Goal: Task Accomplishment & Management: Manage account settings

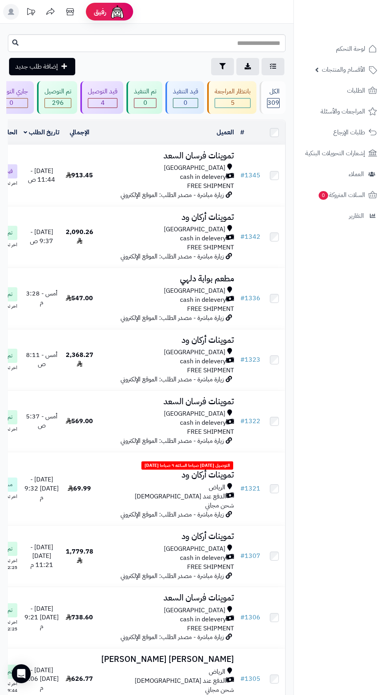
scroll to position [0, -45]
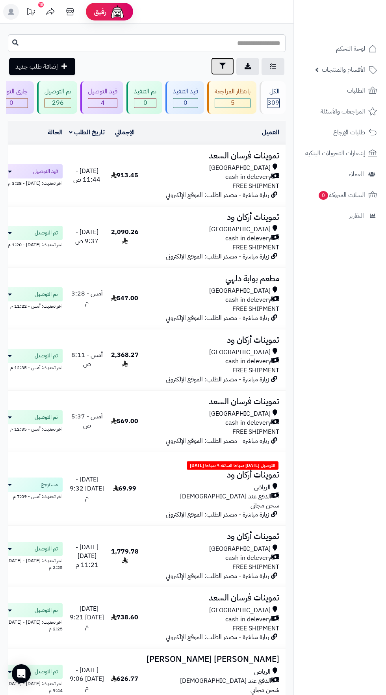
click at [222, 66] on icon "button" at bounding box center [222, 66] width 6 height 6
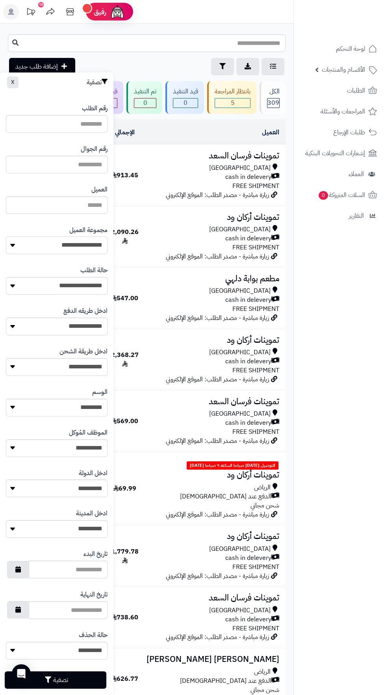
click at [76, 243] on select "**********" at bounding box center [57, 245] width 102 height 18
select select "*"
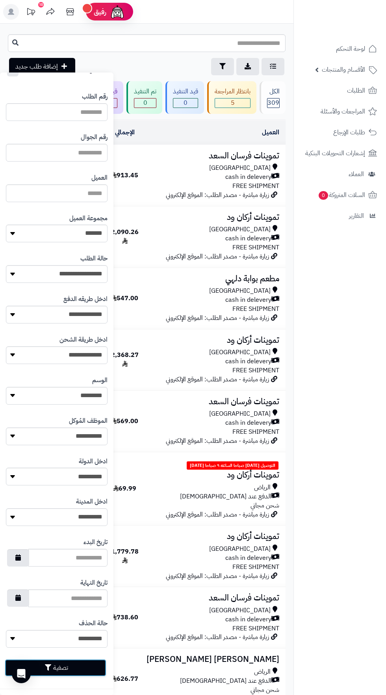
click at [83, 673] on button "تصفية" at bounding box center [56, 667] width 102 height 17
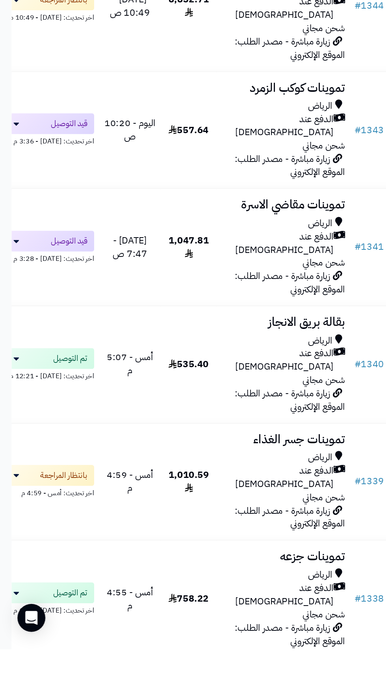
scroll to position [175, 0]
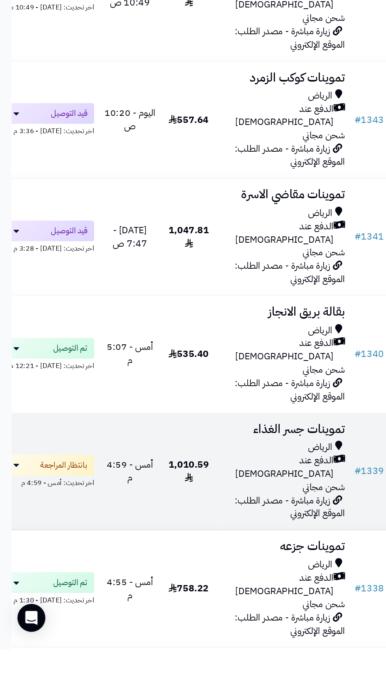
click at [195, 589] on span "زيارة مباشرة - مصدر الطلب: الموقع الإلكتروني" at bounding box center [196, 598] width 75 height 19
click at [167, 562] on div "الدفع عند [DEMOGRAPHIC_DATA]" at bounding box center [192, 571] width 84 height 18
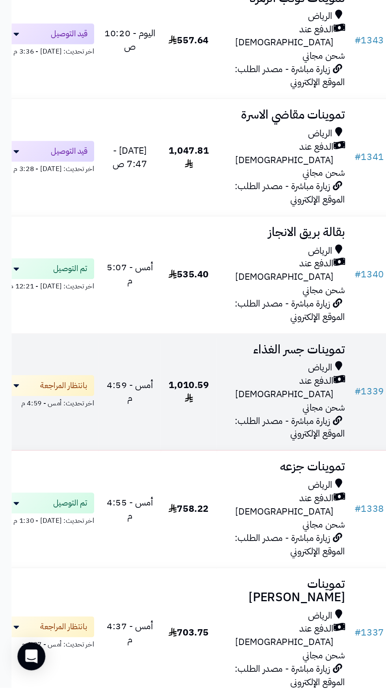
scroll to position [271, 0]
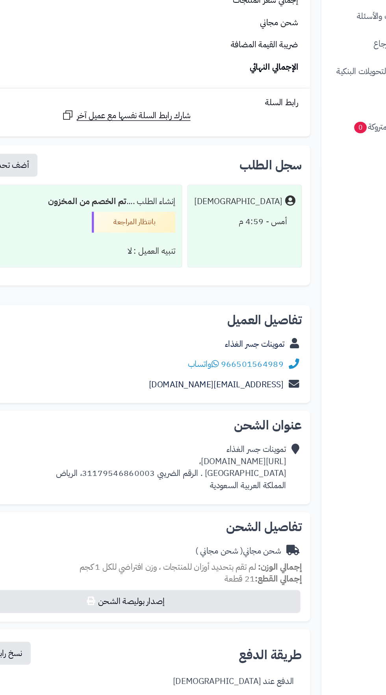
scroll to position [1582, 0]
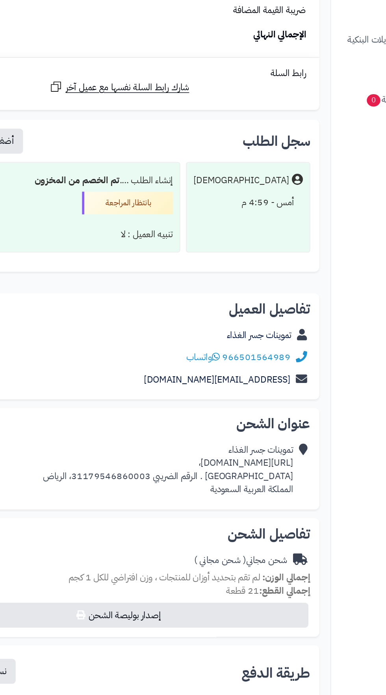
copy div "https://maps.app.goo.gl/CeZMn5kyrdNYpPqA7،"
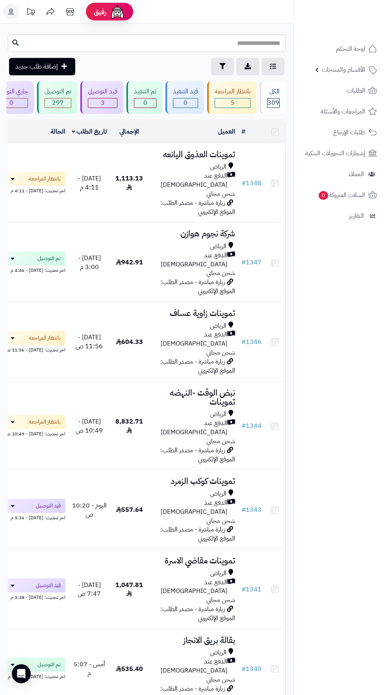
scroll to position [271, 0]
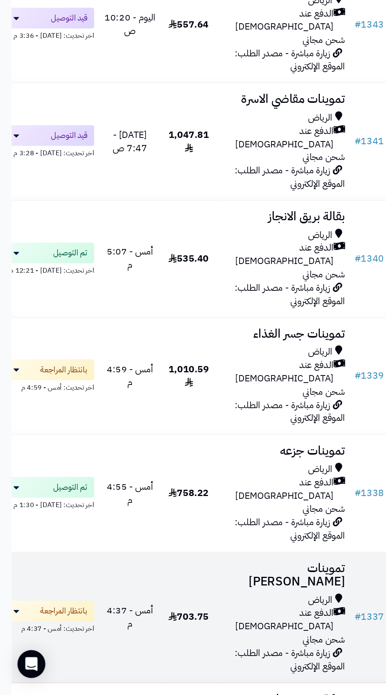
click at [203, 634] on span "الدفع عند [DEMOGRAPHIC_DATA]" at bounding box center [188, 643] width 76 height 18
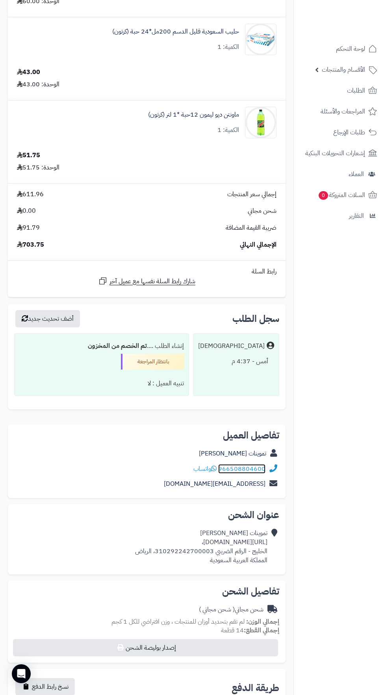
scroll to position [0, 0]
click at [172, 603] on div "شحن مجاني ( شحن مجاني )" at bounding box center [146, 609] width 265 height 15
click at [171, 576] on div "**********" at bounding box center [146, 627] width 289 height 406
copy div "https://maps.app.goo.gl/6SCGHhd2GkCskhcf6?g_st=ac،"
